Goal: Transaction & Acquisition: Book appointment/travel/reservation

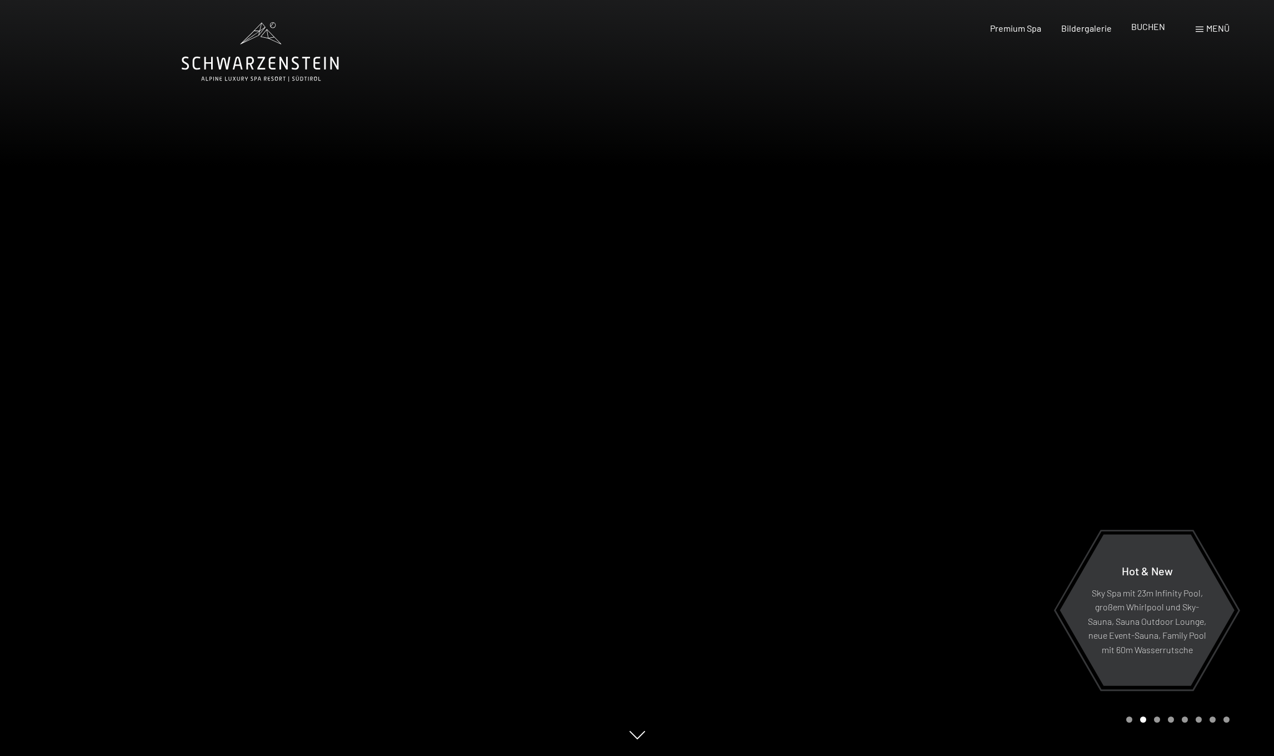
click at [1141, 29] on span "BUCHEN" at bounding box center [1148, 26] width 34 height 11
click at [1143, 26] on span "BUCHEN" at bounding box center [1148, 26] width 34 height 11
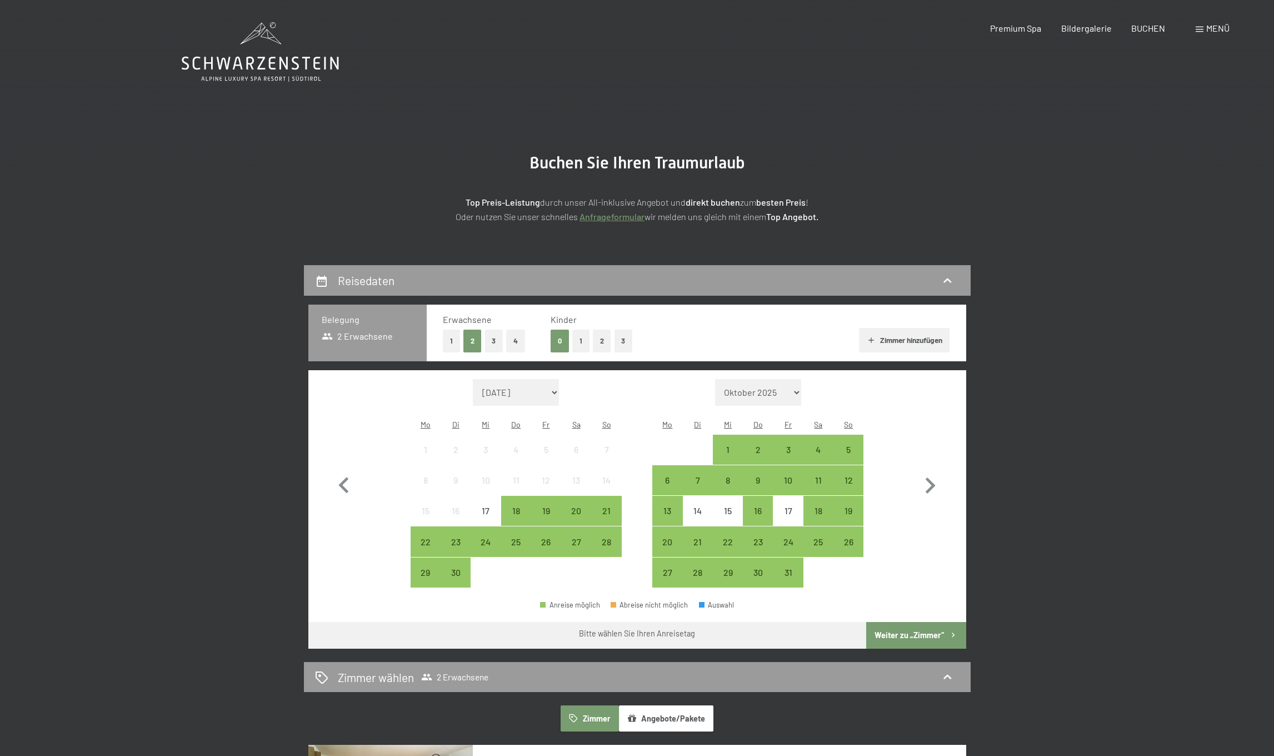
click at [598, 338] on button "2" at bounding box center [602, 340] width 18 height 23
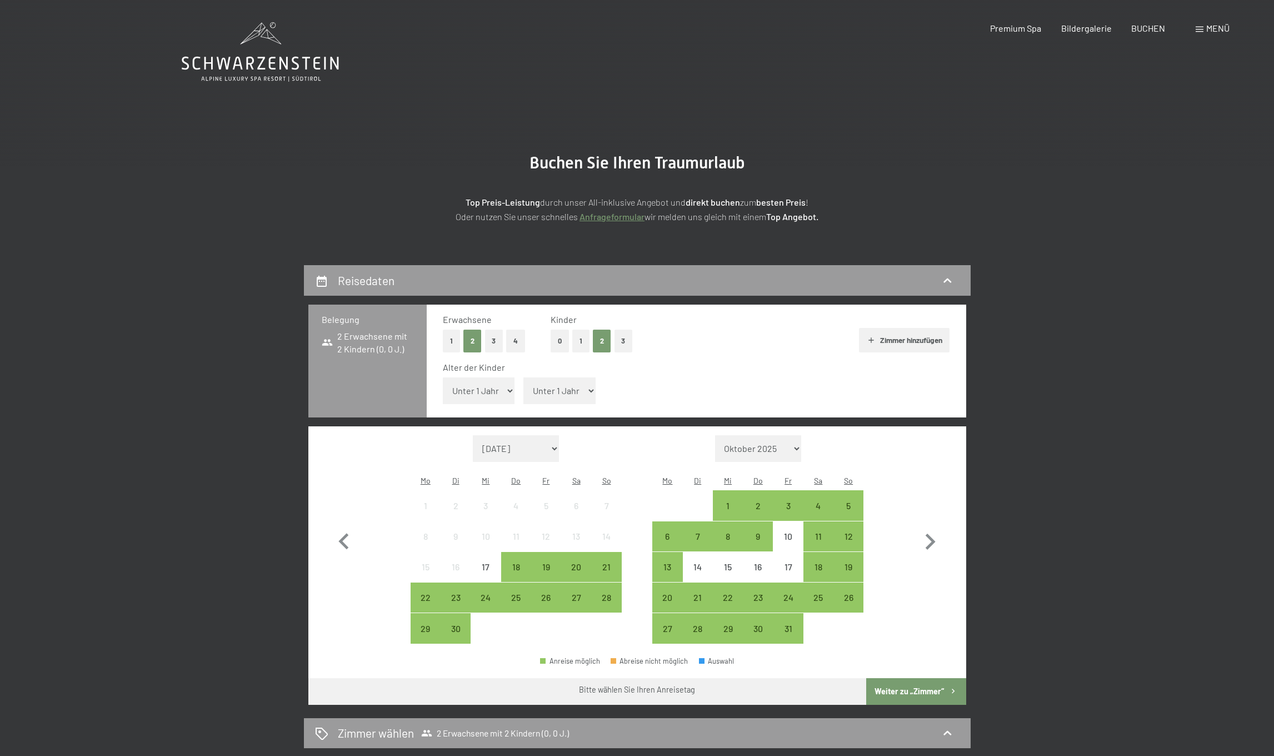
select select "14"
select select "13"
click at [931, 533] on icon "button" at bounding box center [931, 541] width 10 height 16
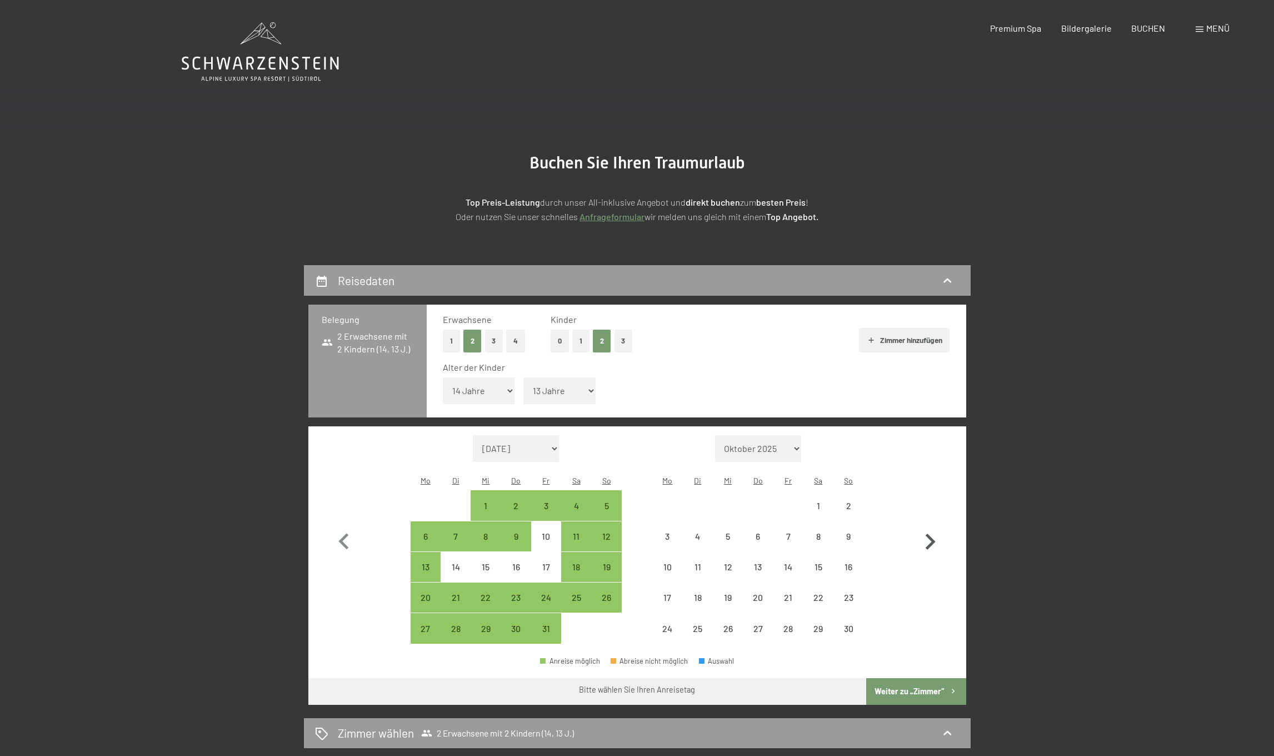
select select "[DATE]"
click at [931, 533] on icon "button" at bounding box center [931, 541] width 10 height 16
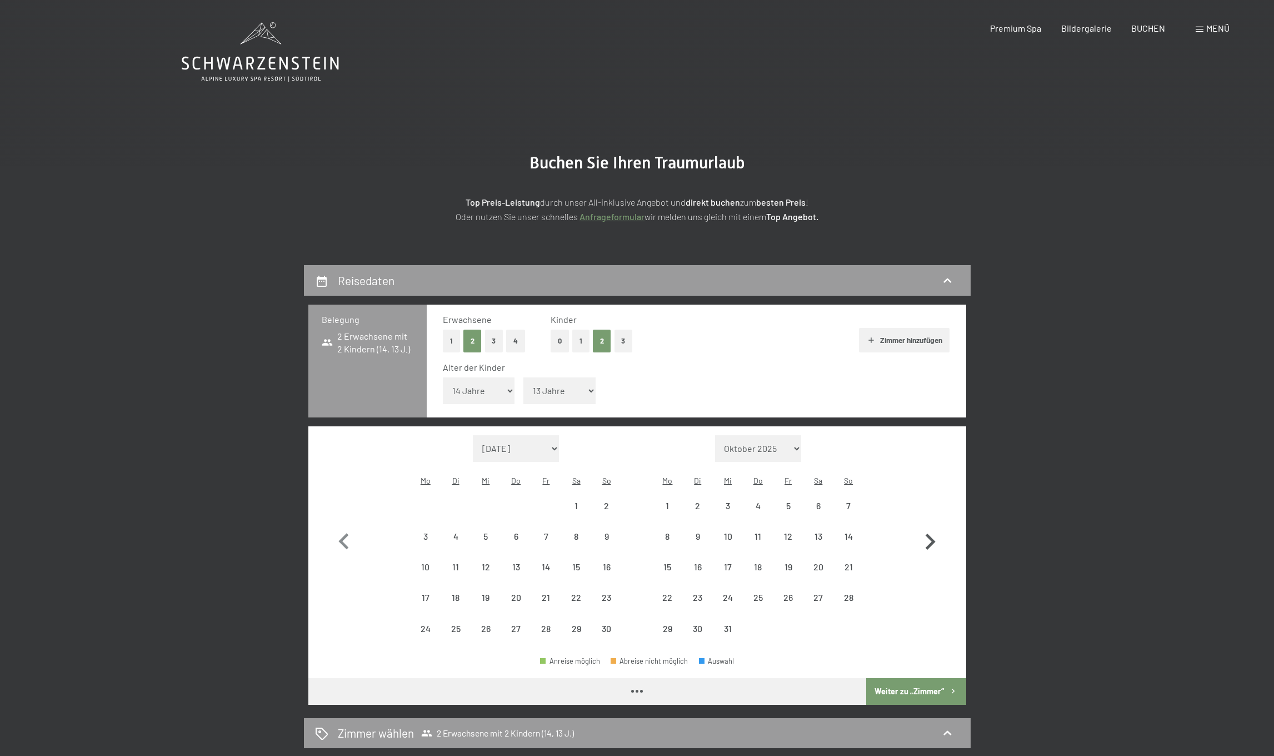
click at [931, 533] on icon "button" at bounding box center [931, 541] width 10 height 16
select select "[DATE]"
click at [931, 533] on icon "button" at bounding box center [931, 541] width 10 height 16
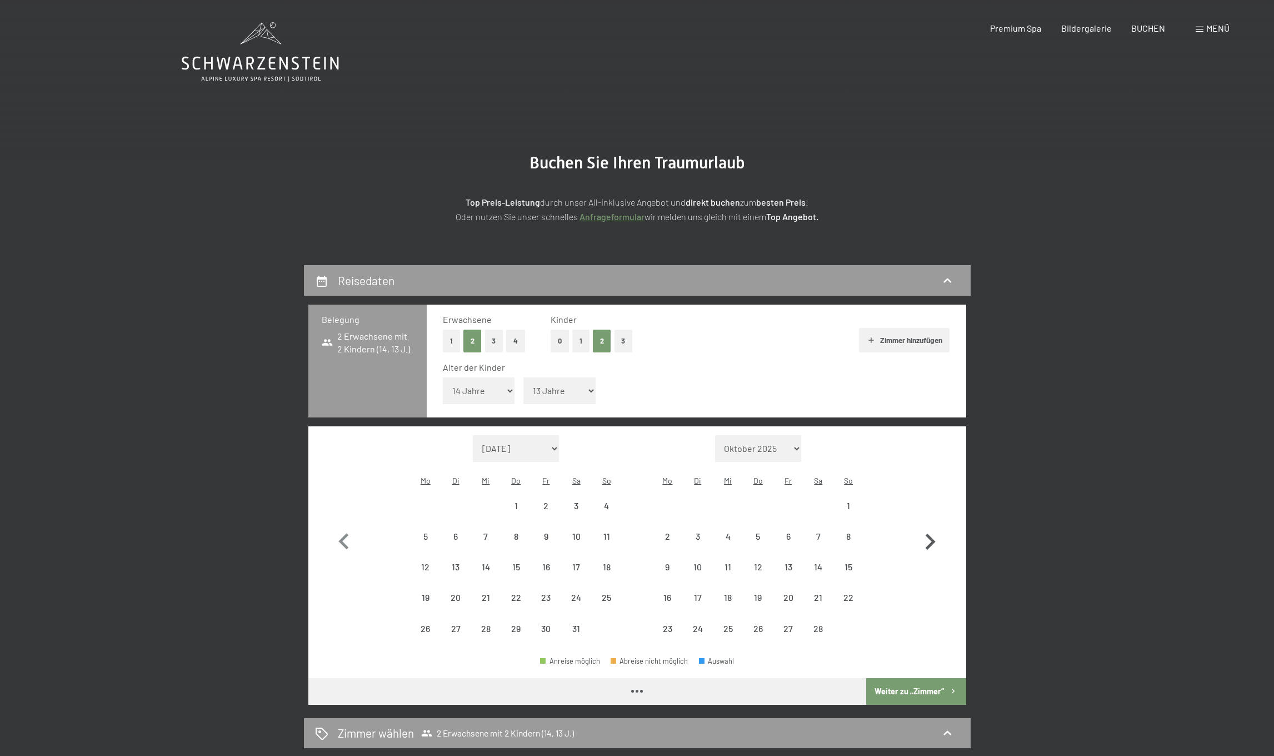
select select "[DATE]"
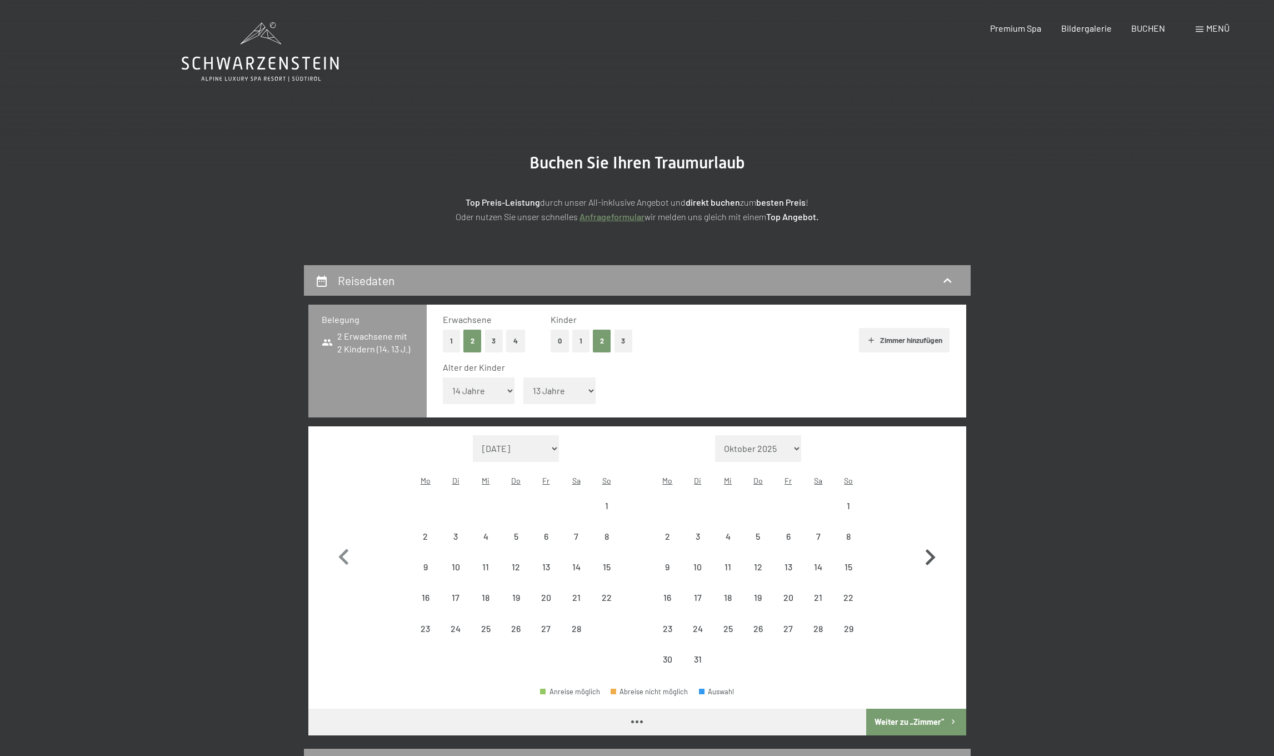
click at [931, 517] on button "button" at bounding box center [930, 554] width 32 height 239
click at [931, 549] on icon "button" at bounding box center [931, 557] width 10 height 16
select select "[DATE]"
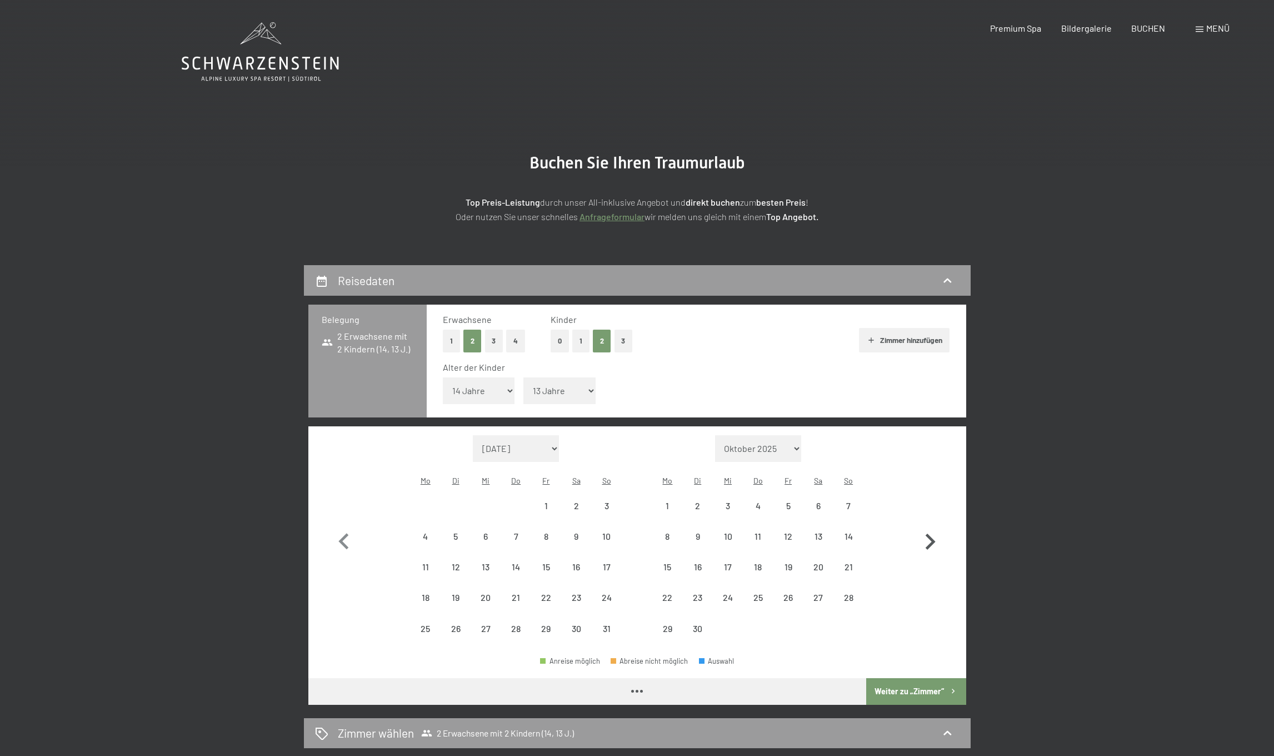
click at [931, 533] on icon "button" at bounding box center [931, 541] width 10 height 16
select select "[DATE]"
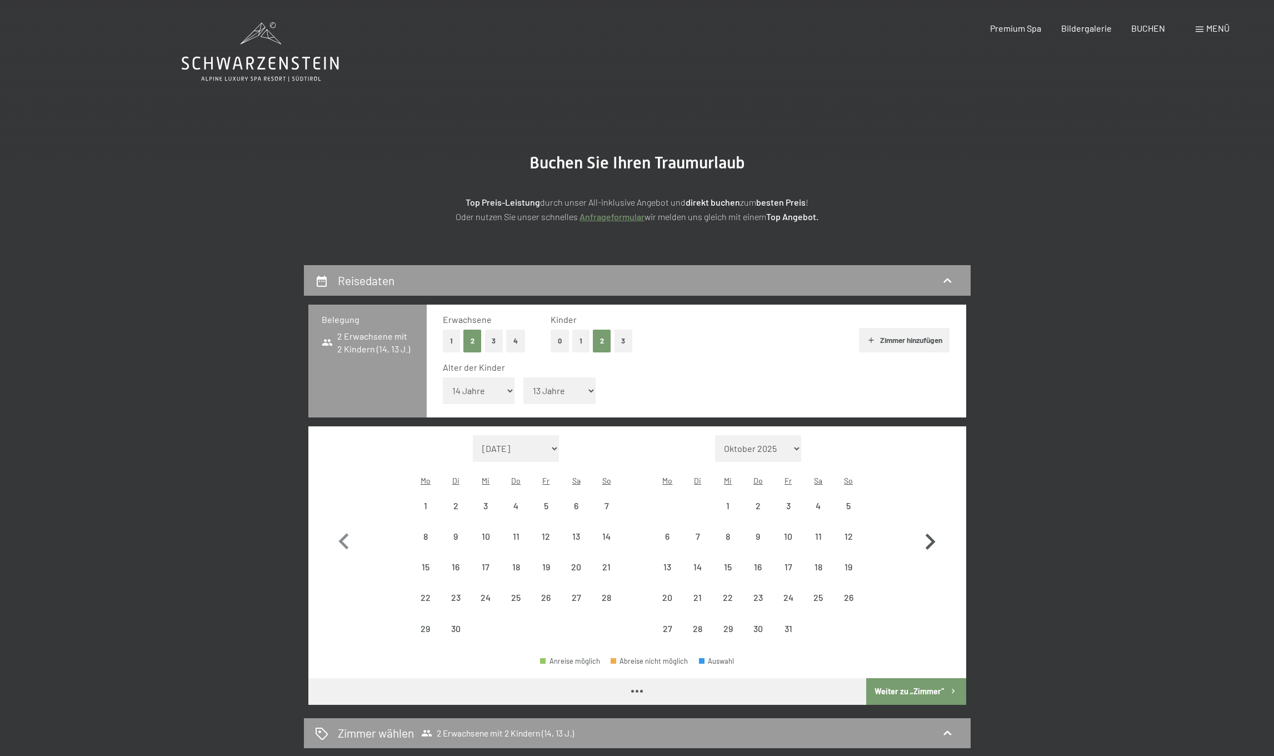
select select "[DATE]"
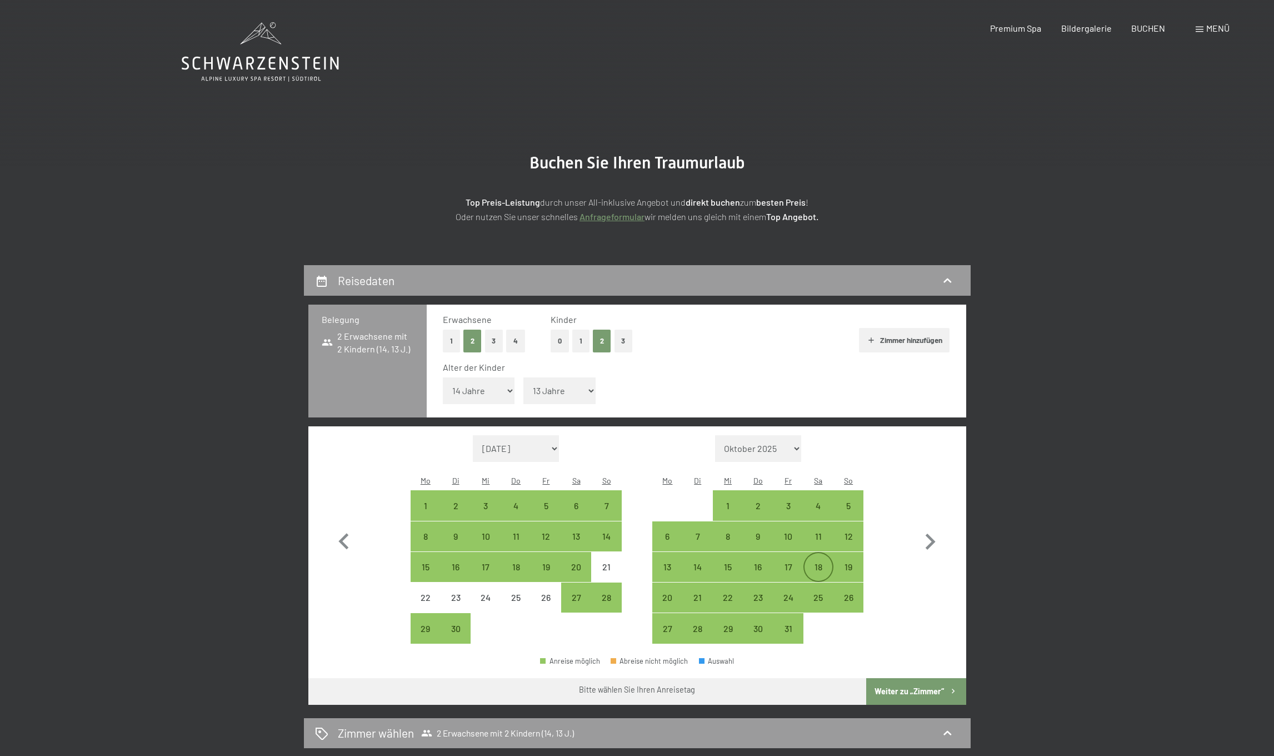
click at [817, 562] on div "18" at bounding box center [818, 576] width 28 height 28
select select "[DATE]"
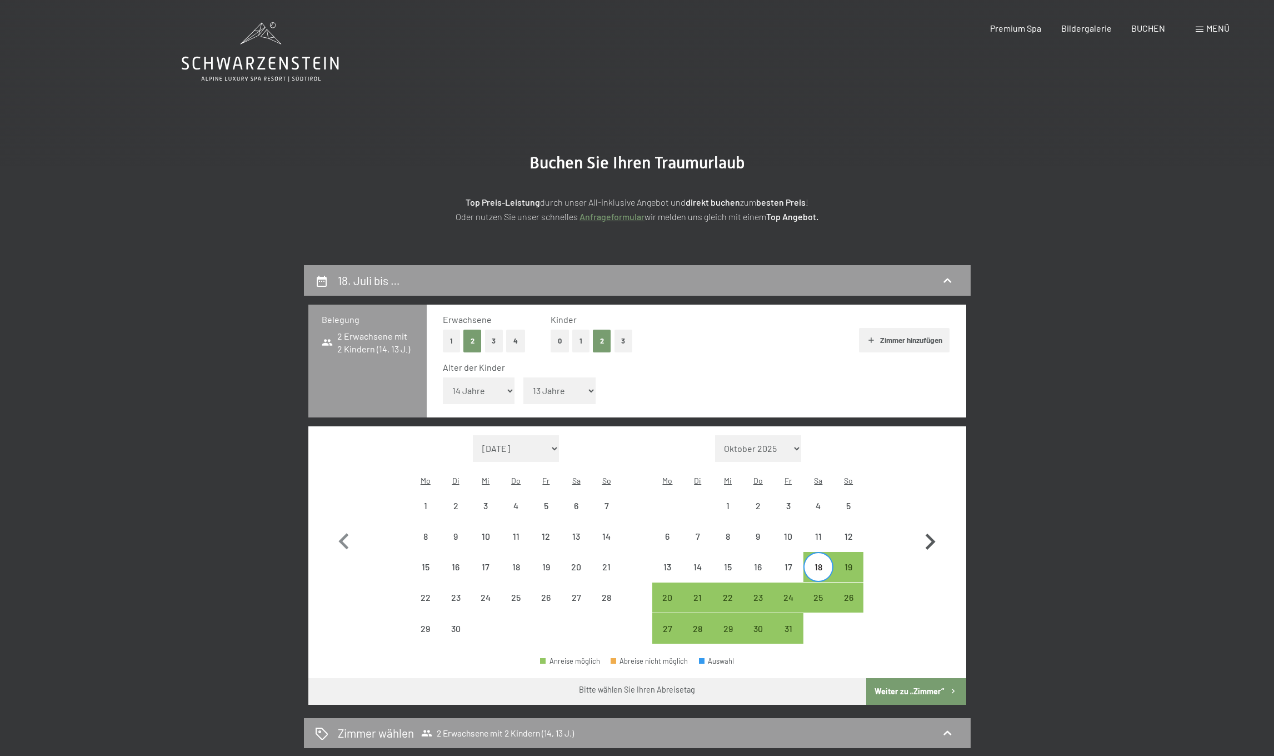
click at [931, 533] on icon "button" at bounding box center [931, 541] width 10 height 16
select select "[DATE]"
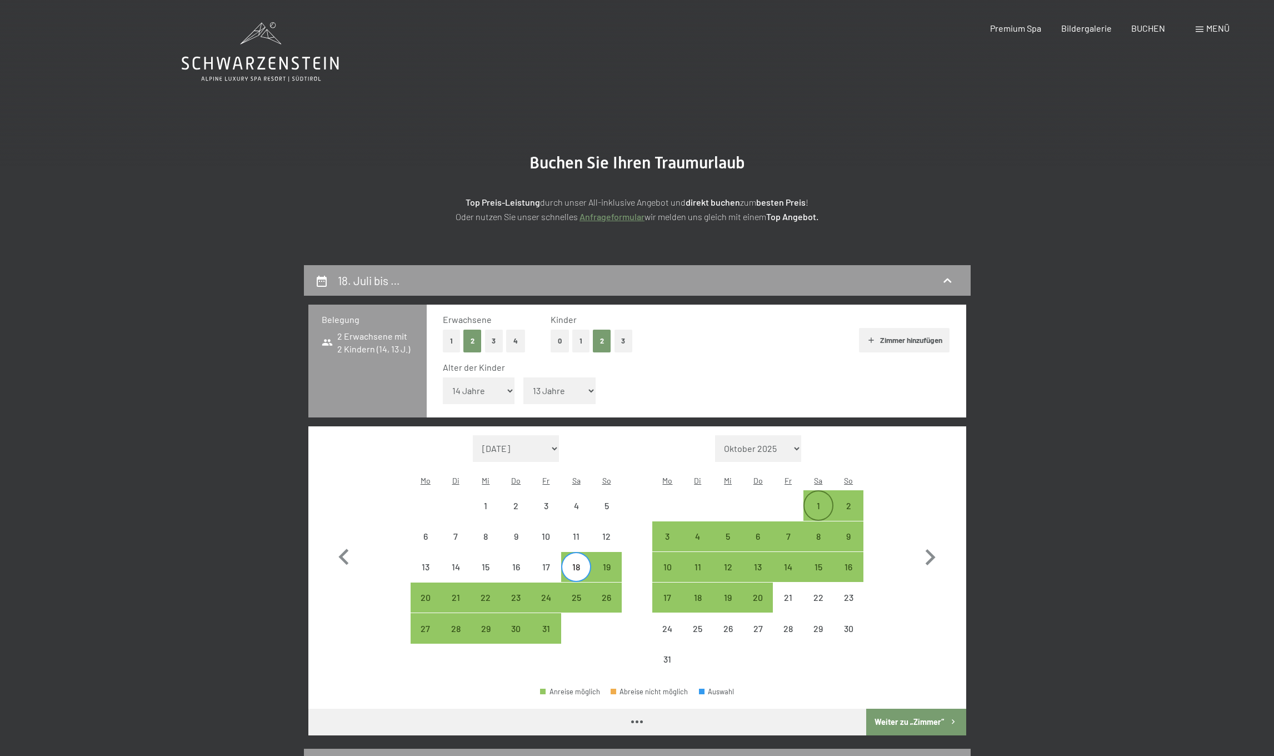
click at [828, 501] on div "1" at bounding box center [818, 515] width 28 height 28
select select "[DATE]"
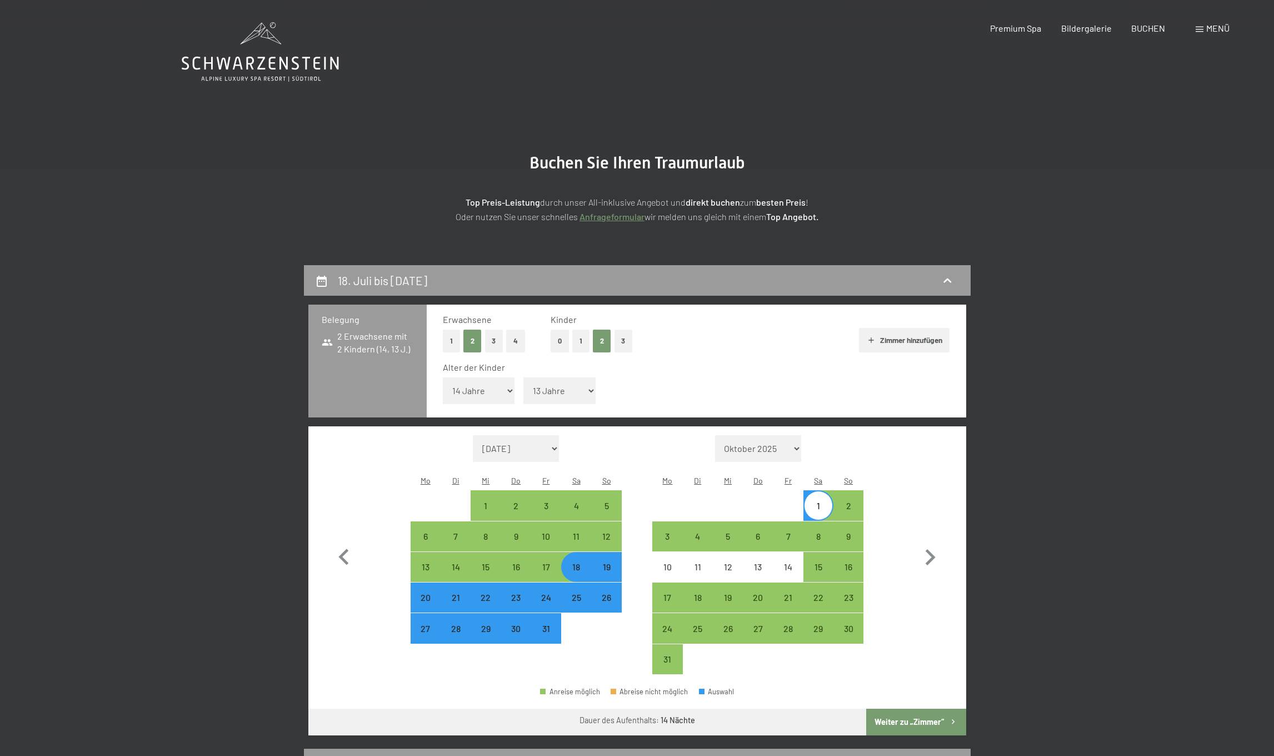
click at [901, 708] on button "Weiter zu „Zimmer“" at bounding box center [915, 721] width 99 height 27
select select "[DATE]"
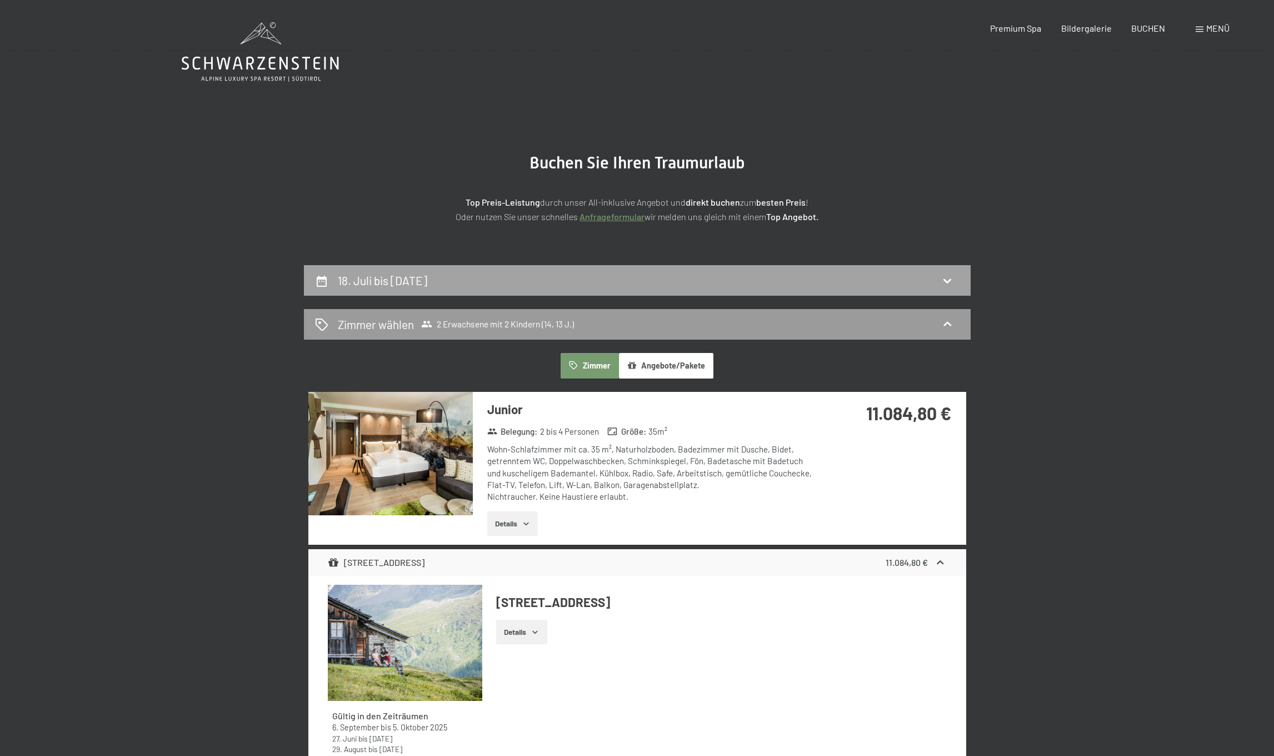
click at [534, 276] on div "18. Juli bis [DATE]" at bounding box center [637, 280] width 644 height 16
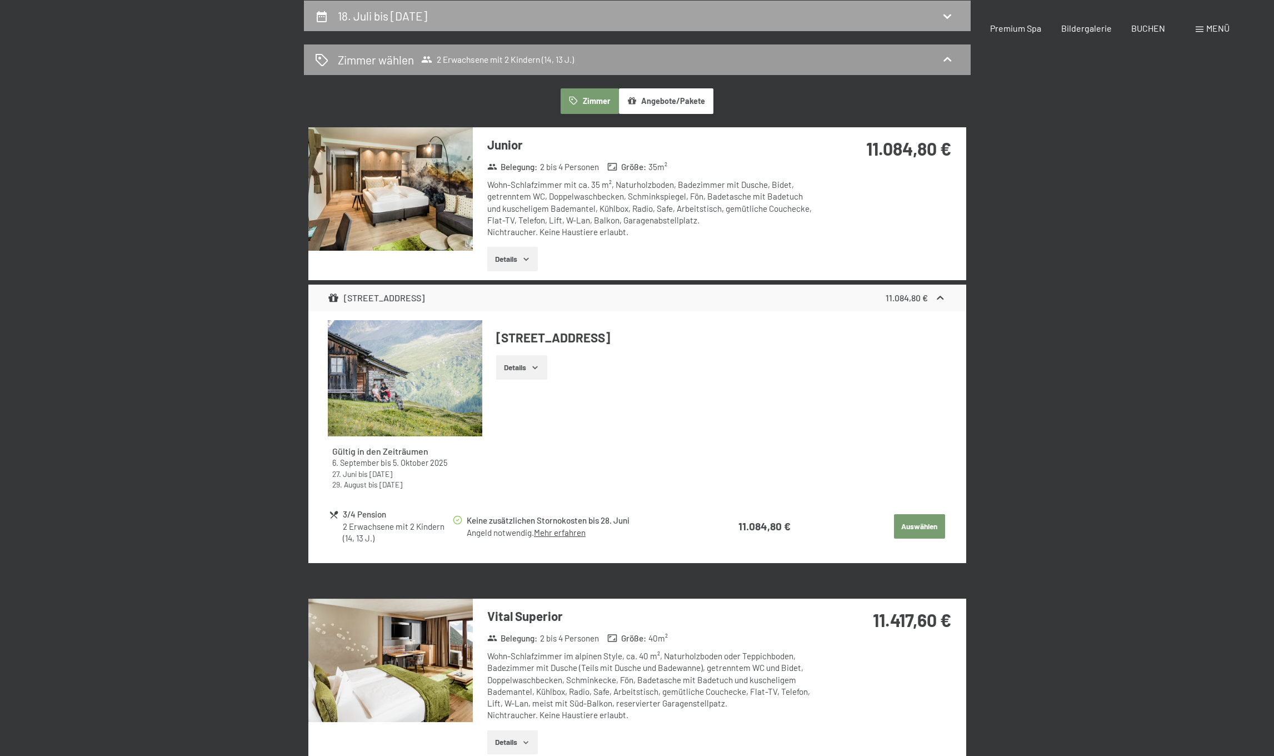
select select "14"
select select "13"
select select "[DATE]"
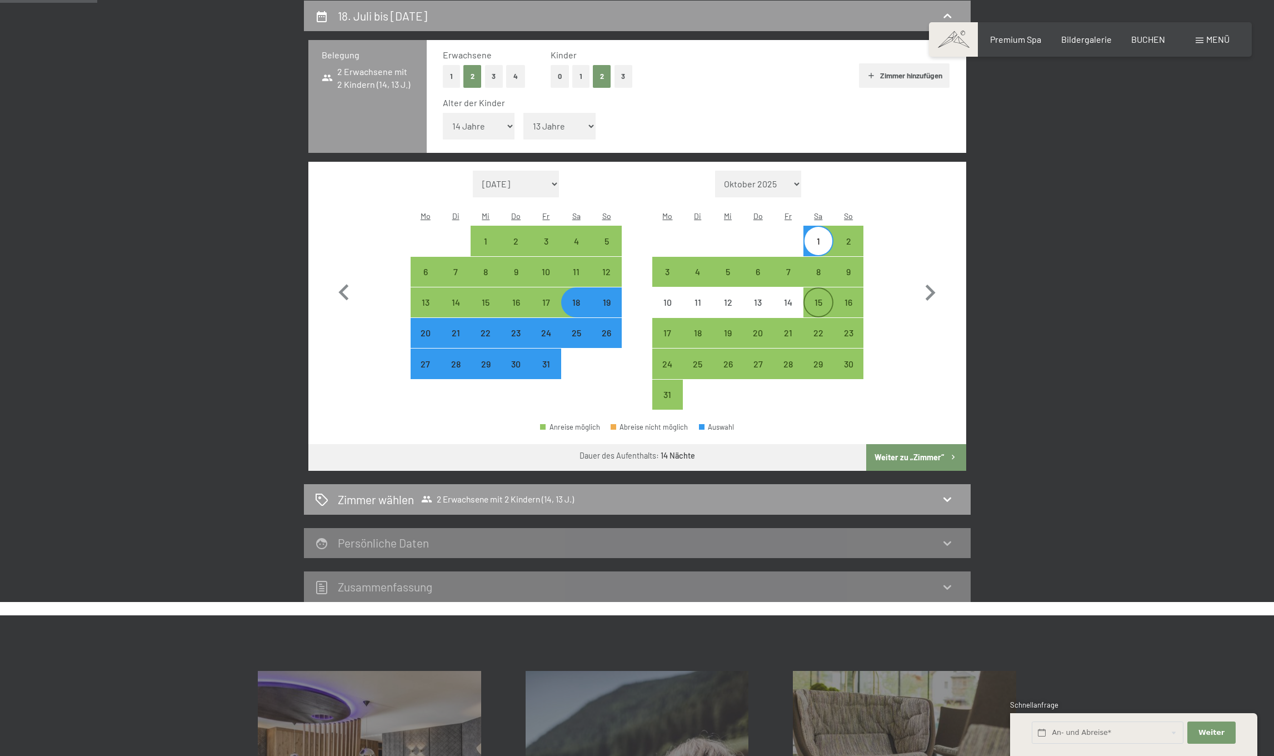
click at [821, 298] on div "15" at bounding box center [818, 312] width 28 height 28
select select "[DATE]"
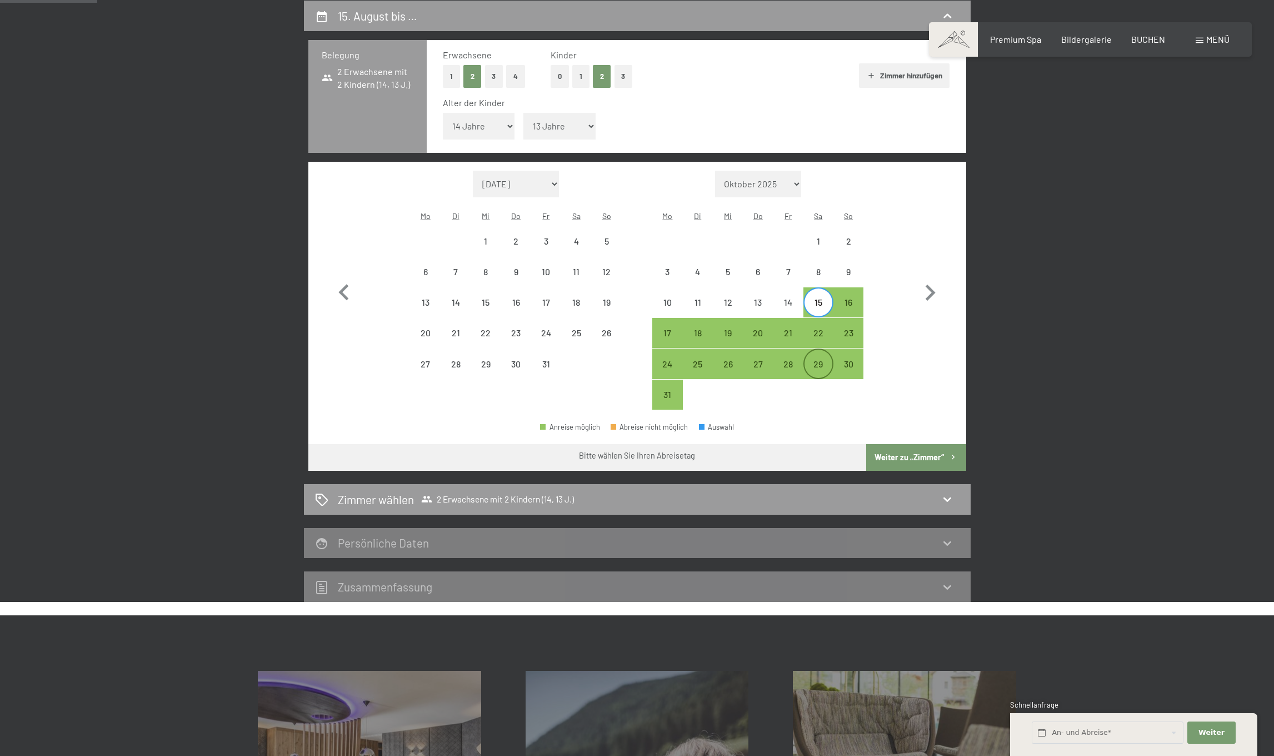
click at [821, 359] on div "29" at bounding box center [818, 373] width 28 height 28
select select "[DATE]"
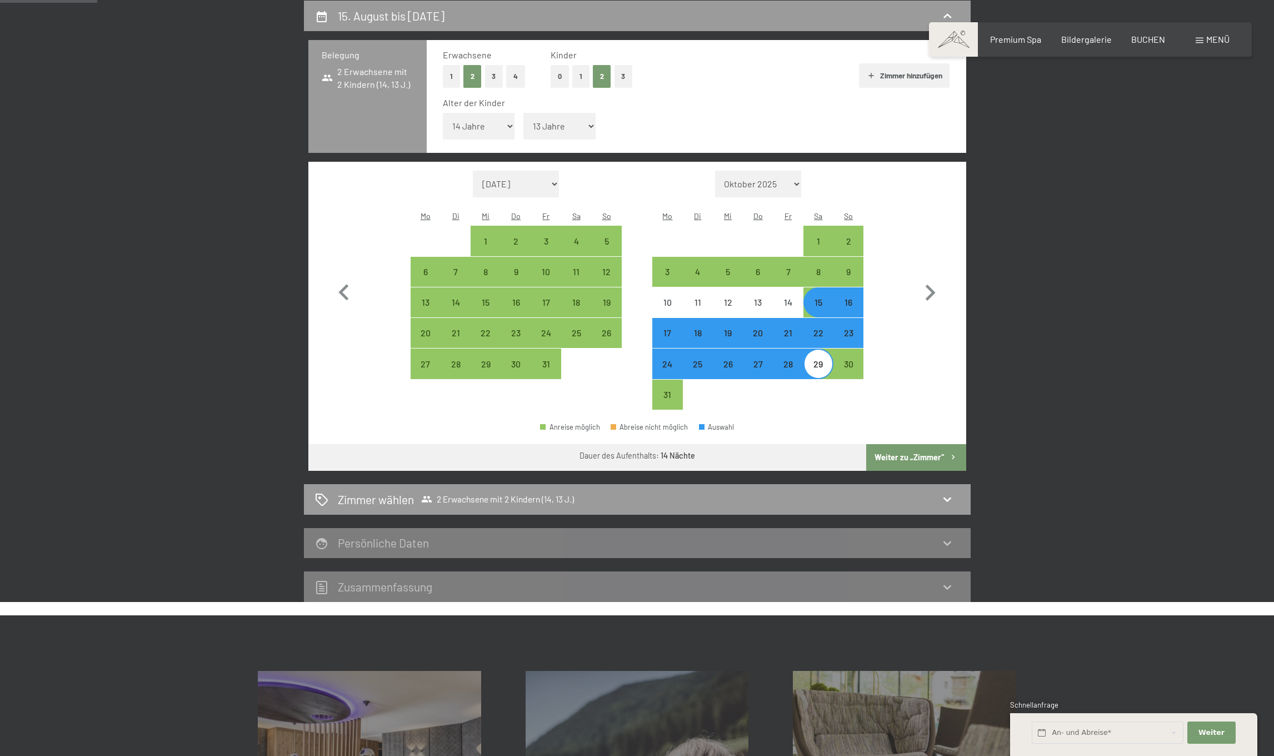
click at [910, 444] on button "Weiter zu „Zimmer“" at bounding box center [915, 457] width 99 height 27
select select "[DATE]"
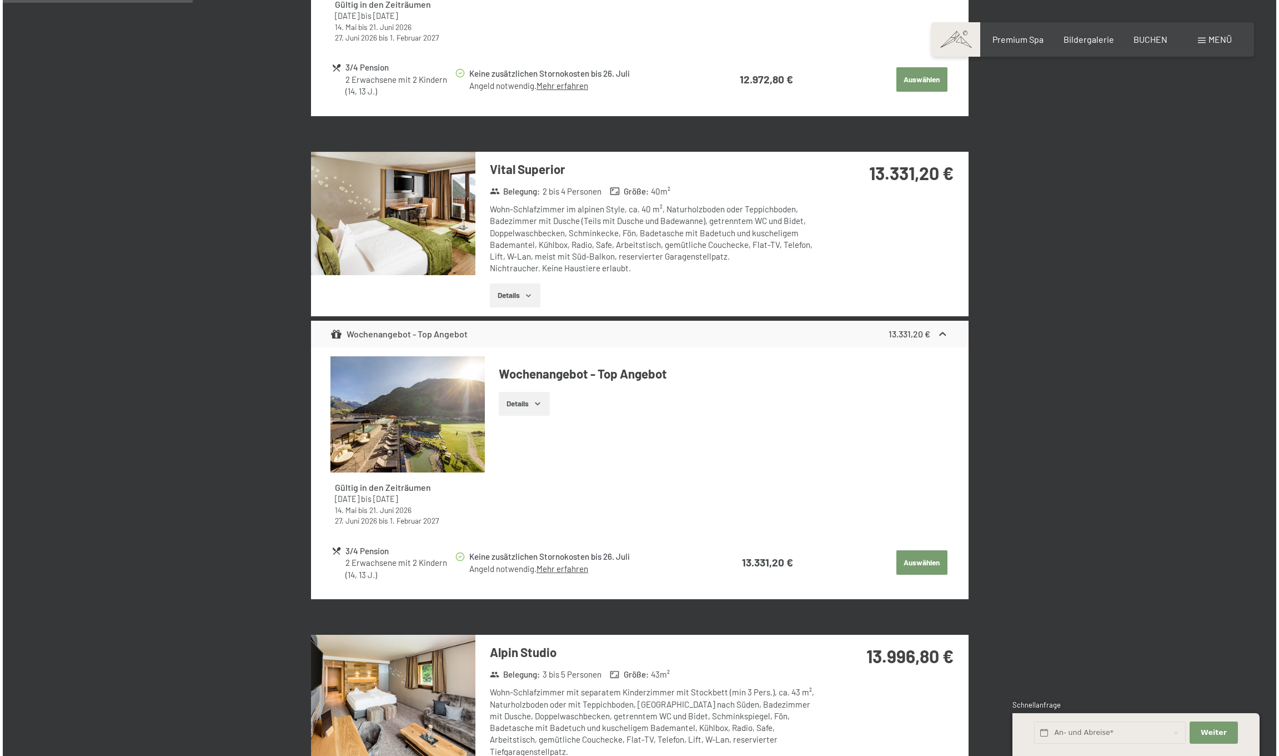
scroll to position [0, 0]
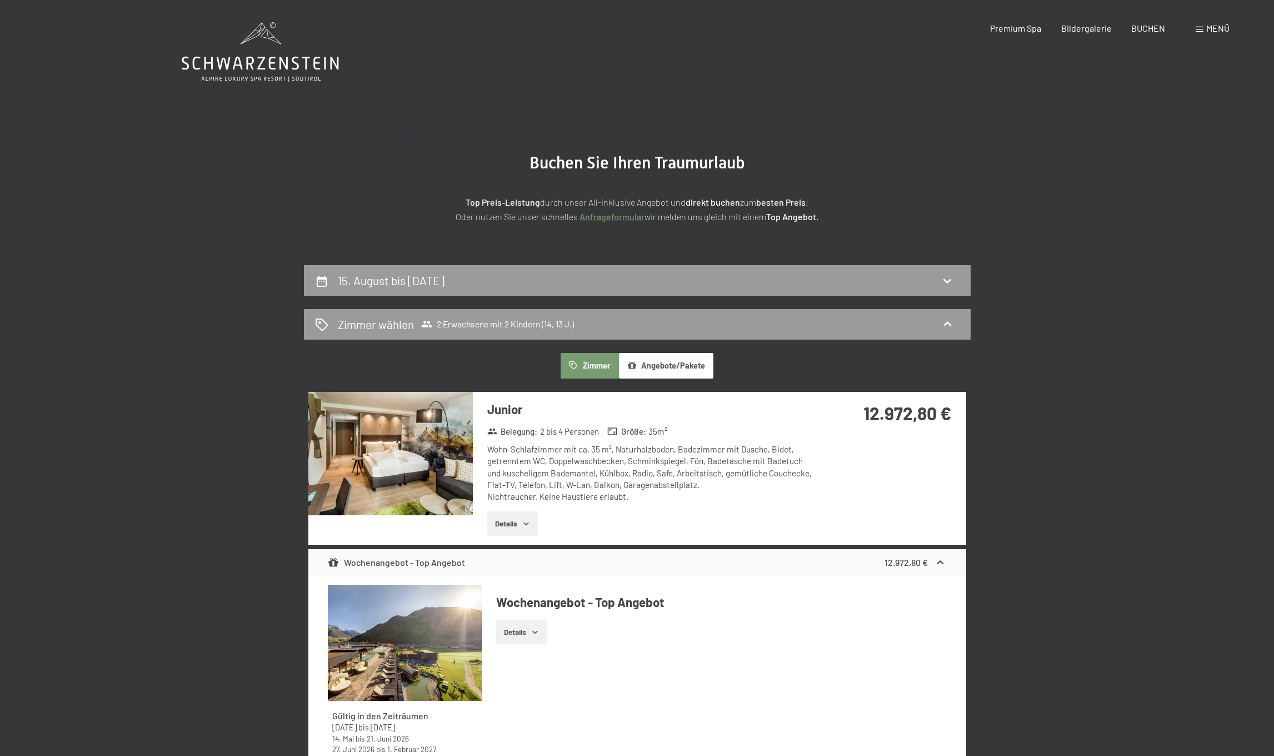
click at [1209, 29] on span "Menü" at bounding box center [1217, 28] width 23 height 11
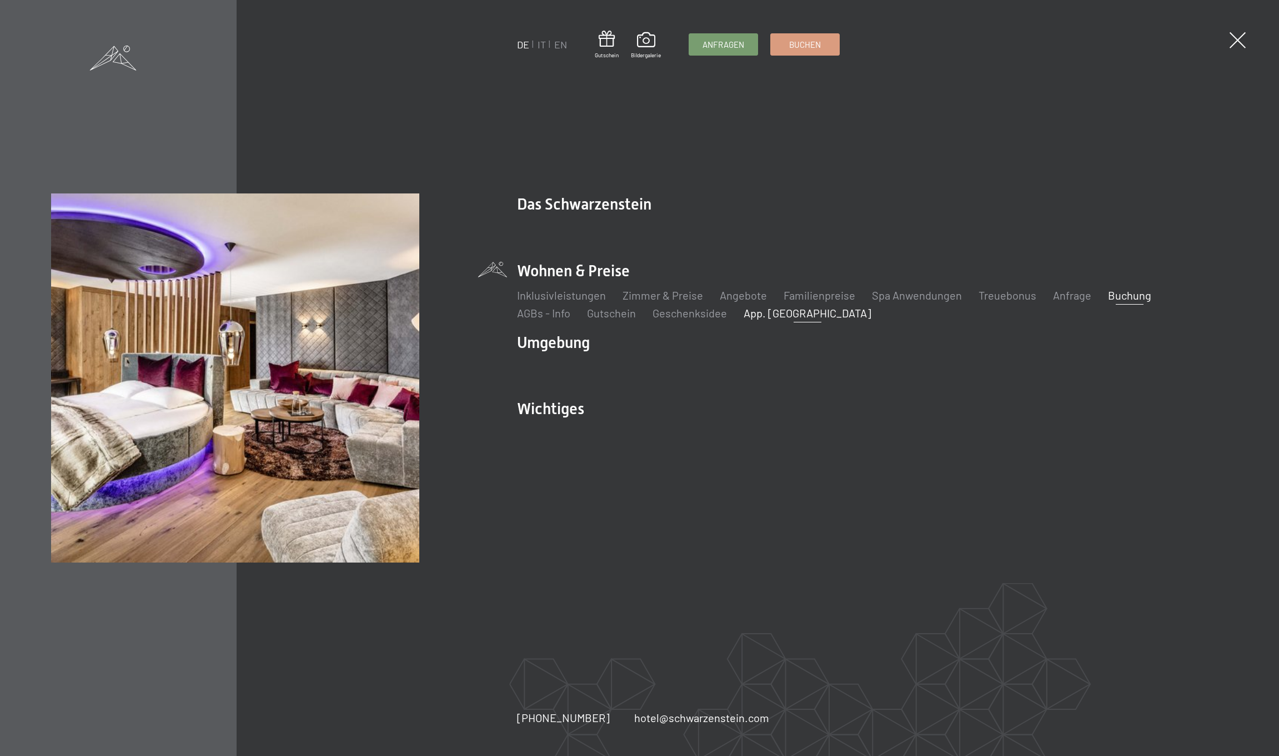
click at [759, 313] on link "App. [GEOGRAPHIC_DATA]" at bounding box center [808, 312] width 128 height 13
